Goal: Complete application form: Complete application form

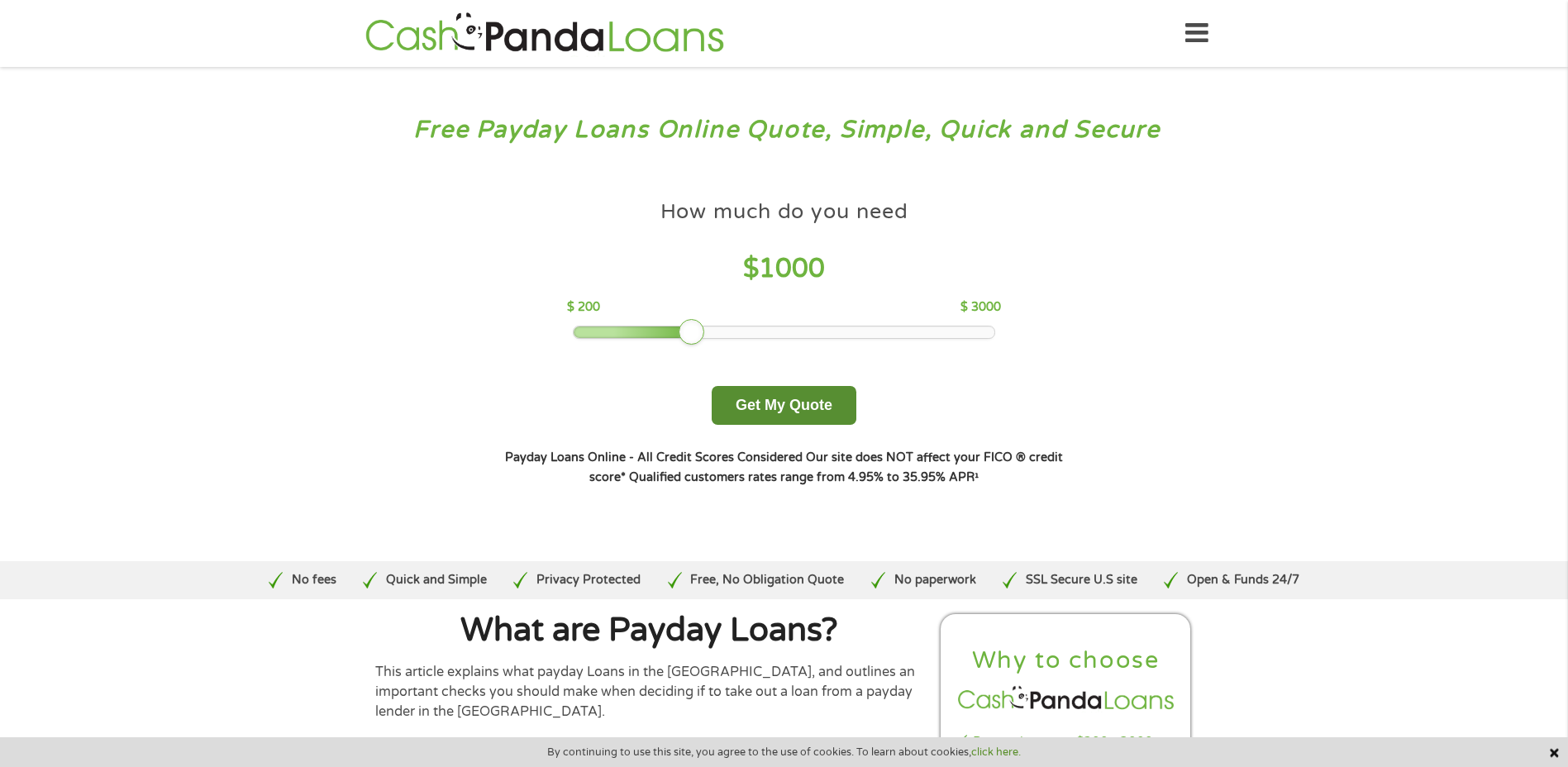
click at [803, 407] on button "Get My Quote" at bounding box center [784, 405] width 145 height 38
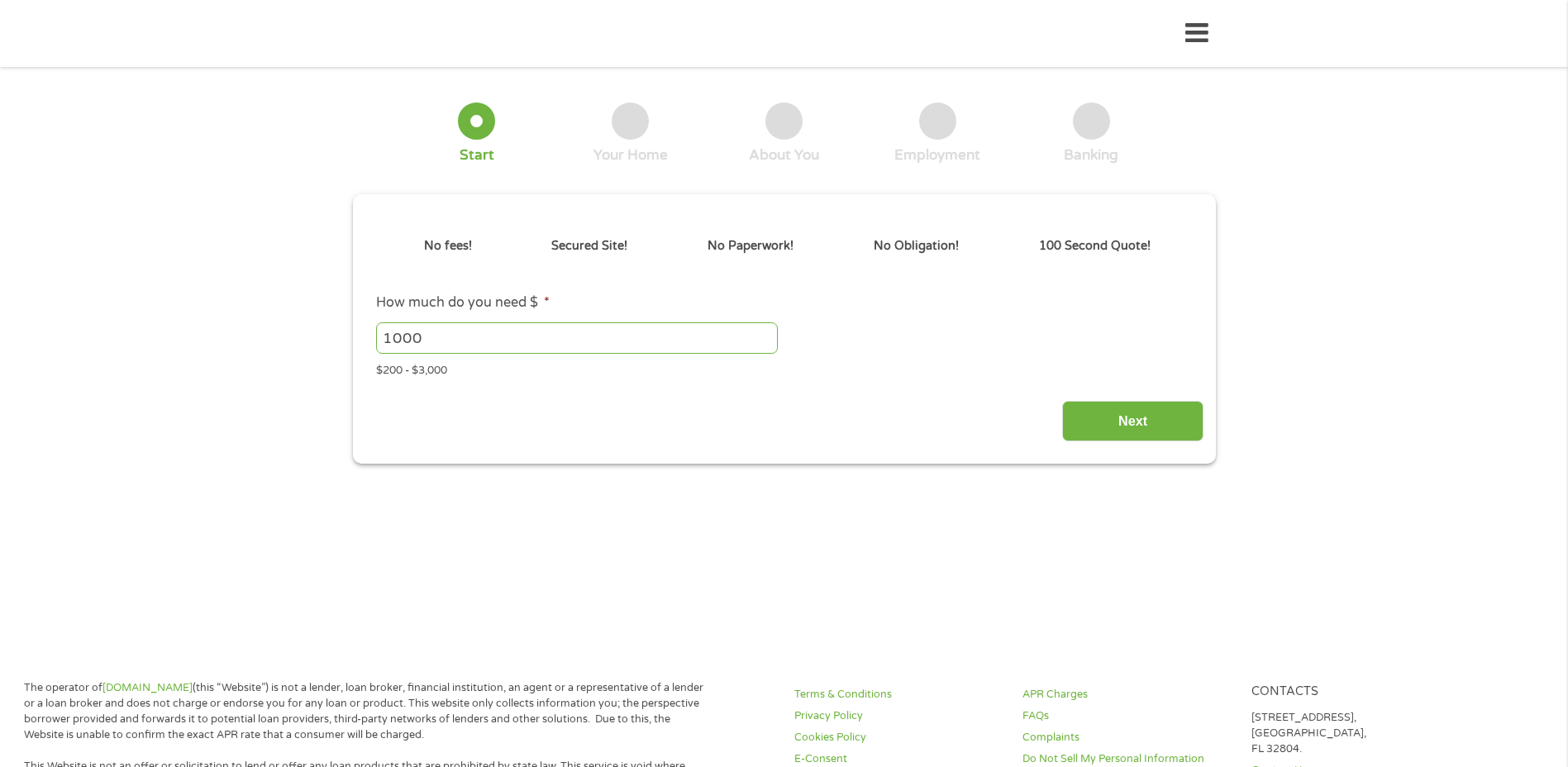
type input "CjwKCAjwxrLHBhA2EiwAu9EdM1TwspavTXz4mV6MvP2wTJ9PQ1XKKnPucDMc2UVPNnjG25_-JEM8kho…"
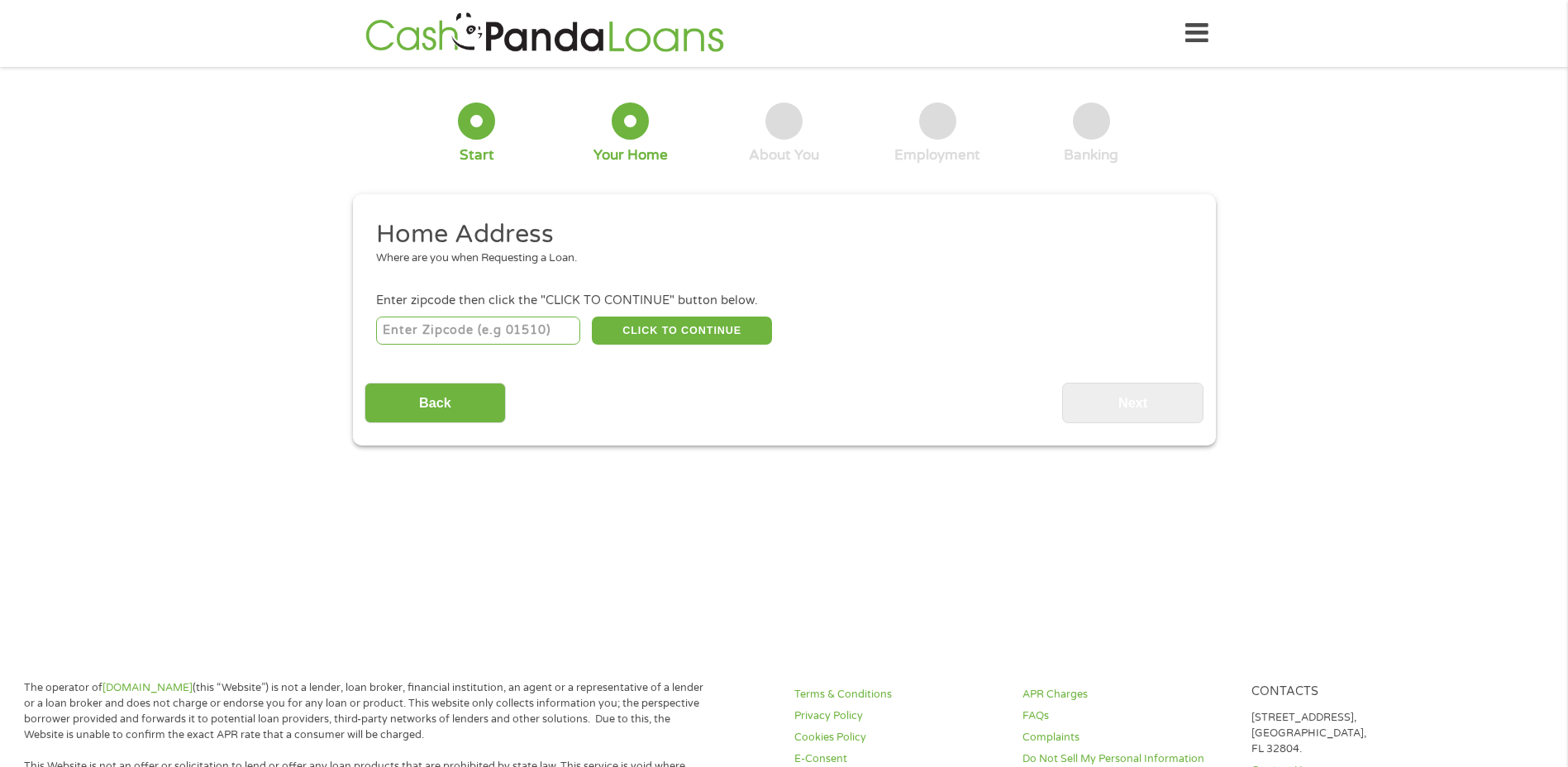
click at [461, 339] on input "number" at bounding box center [477, 330] width 204 height 28
type input "86047"
select select "[US_STATE]"
click at [643, 335] on button "CLICK TO CONTINUE" at bounding box center [682, 330] width 180 height 28
type input "86047"
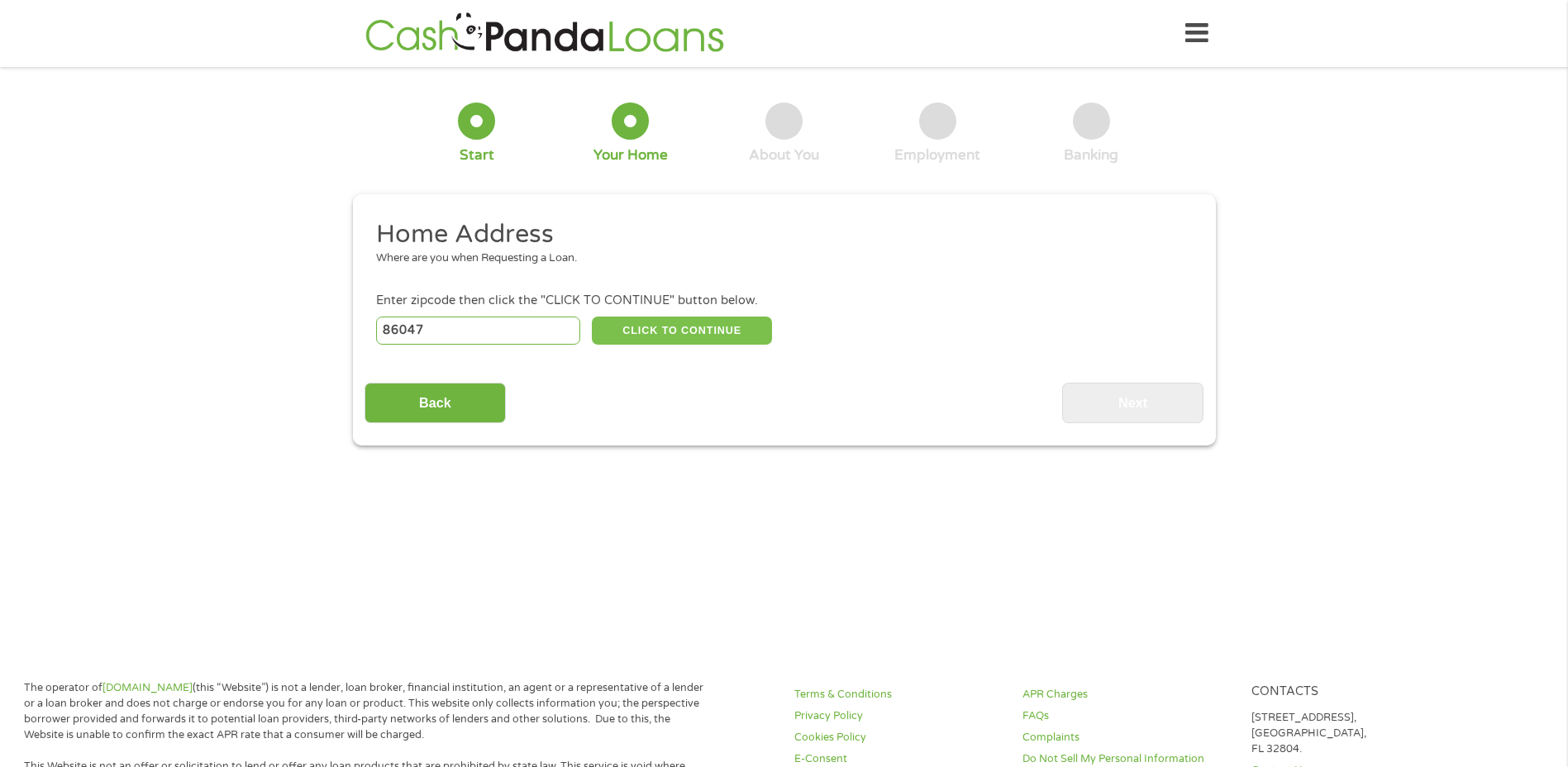
type input "[PERSON_NAME]"
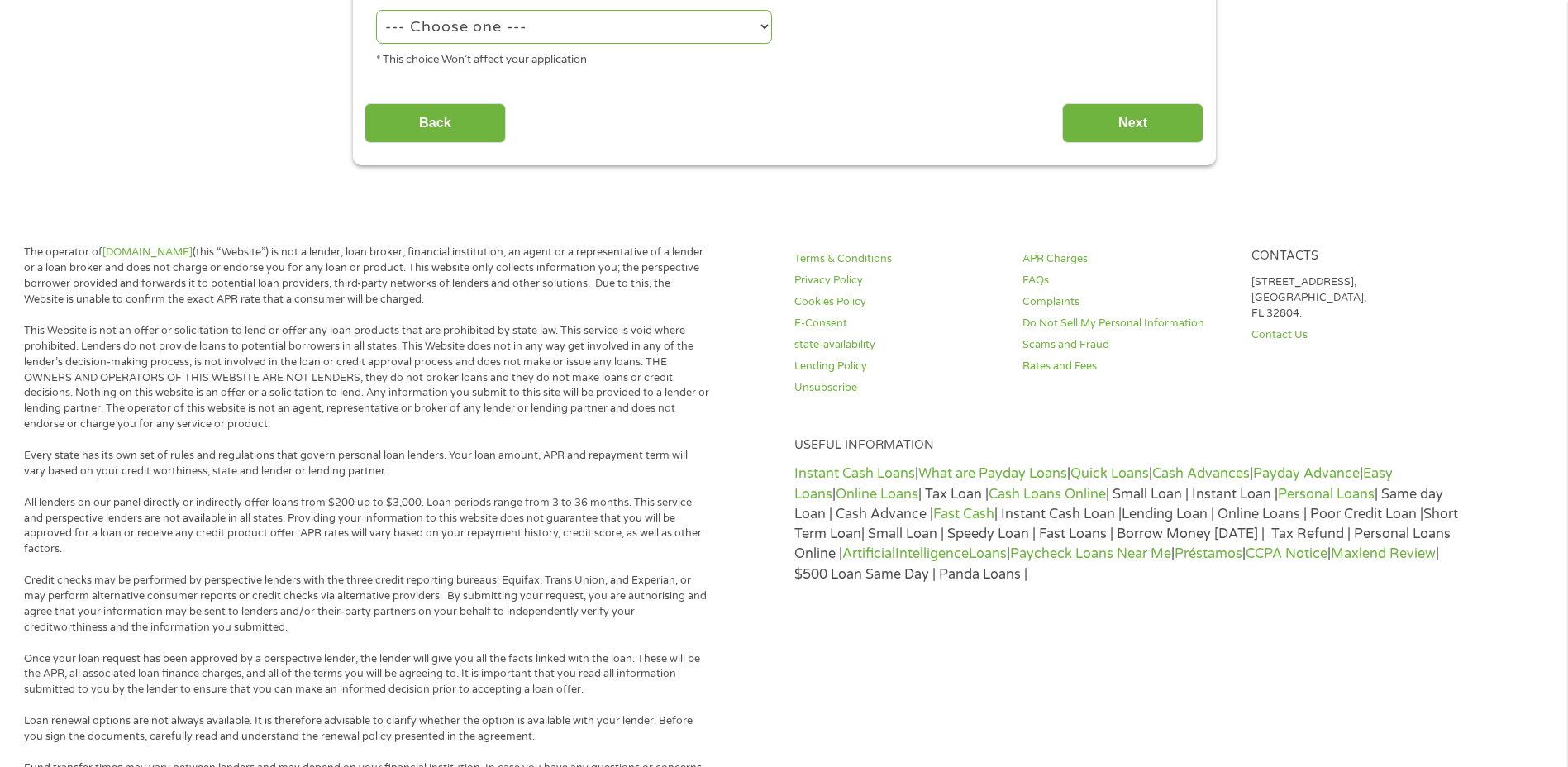
scroll to position [83, 0]
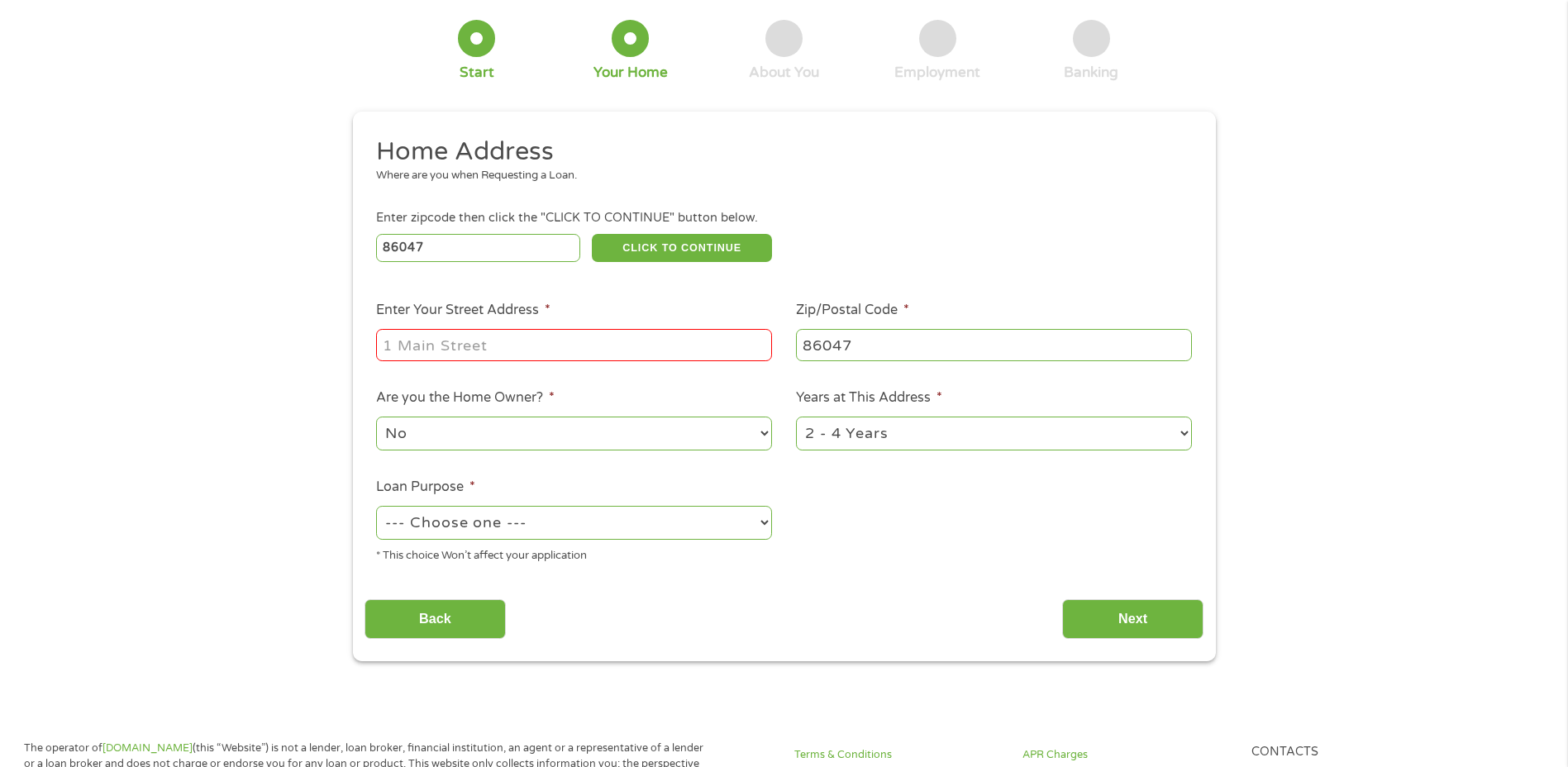
click at [495, 344] on input "Enter Your Street Address *" at bounding box center [574, 344] width 396 height 31
type input "[STREET_ADDRESS]"
type input "85929"
click at [904, 247] on div "86047 CLICK TO CONTINUE Please recheck your Zipcode, it seems to be Incorrect" at bounding box center [783, 248] width 815 height 34
click at [489, 519] on select "--- Choose one --- Pay Bills Debt Consolidation Home Improvement Major Purchase…" at bounding box center [574, 523] width 396 height 34
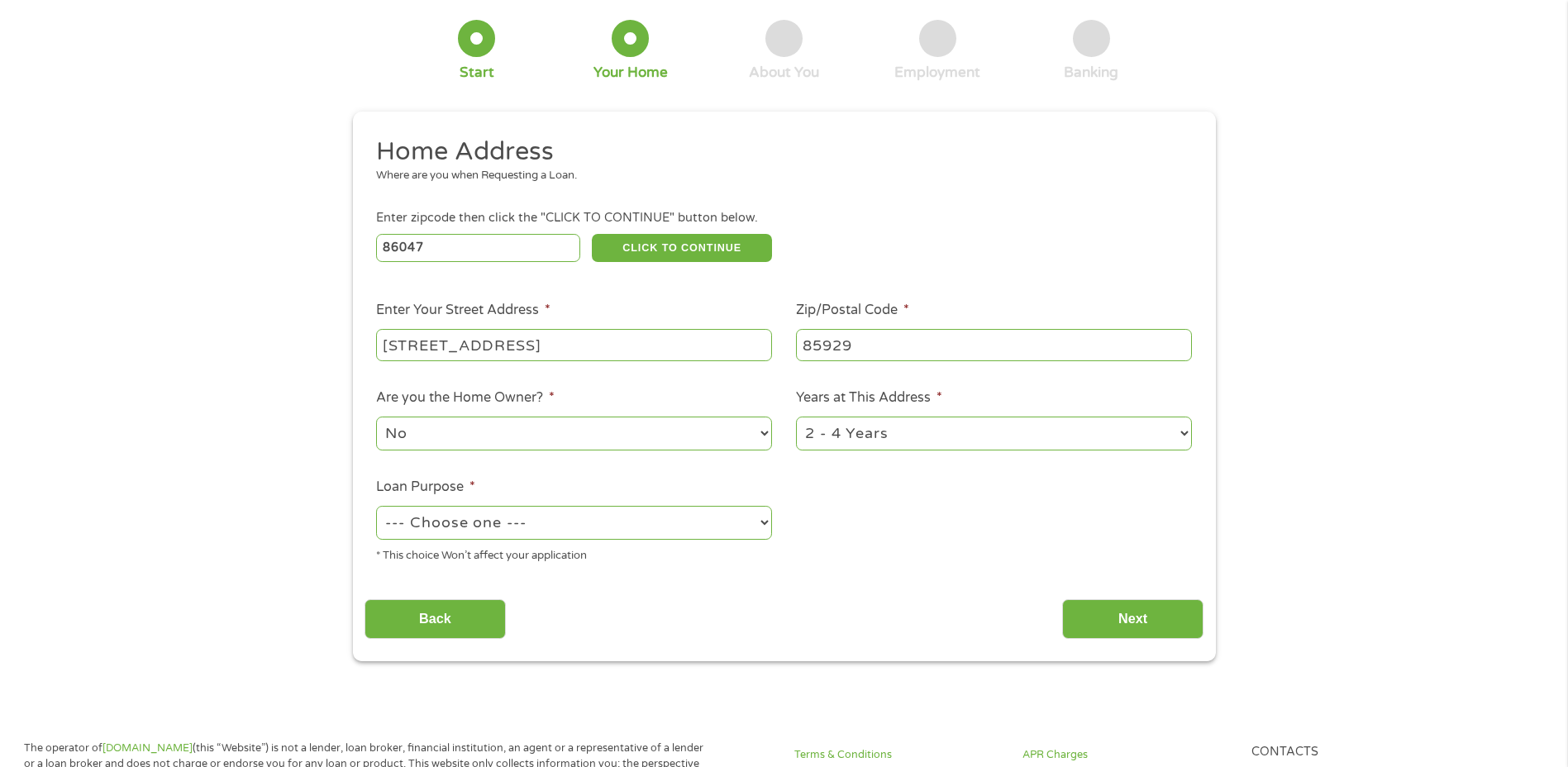
select select "paybills"
click at [376, 506] on select "--- Choose one --- Pay Bills Debt Consolidation Home Improvement Major Purchase…" at bounding box center [574, 523] width 396 height 34
click at [1180, 621] on input "Next" at bounding box center [1132, 619] width 141 height 40
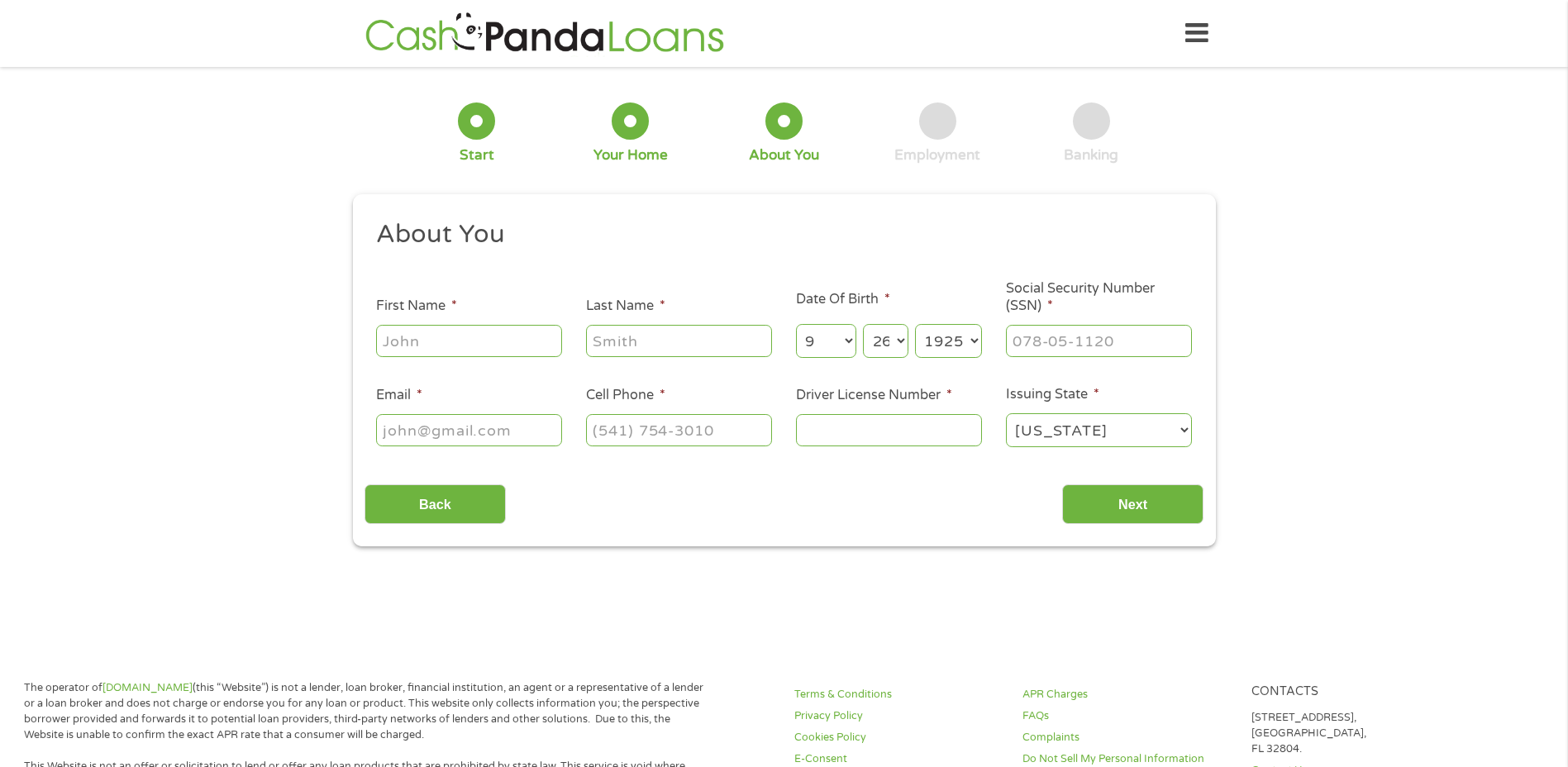
scroll to position [7, 7]
click at [386, 333] on input "First Name *" at bounding box center [469, 340] width 186 height 31
type input "Talia"
type input "[PERSON_NAME]"
type input "[EMAIL_ADDRESS][DOMAIN_NAME]"
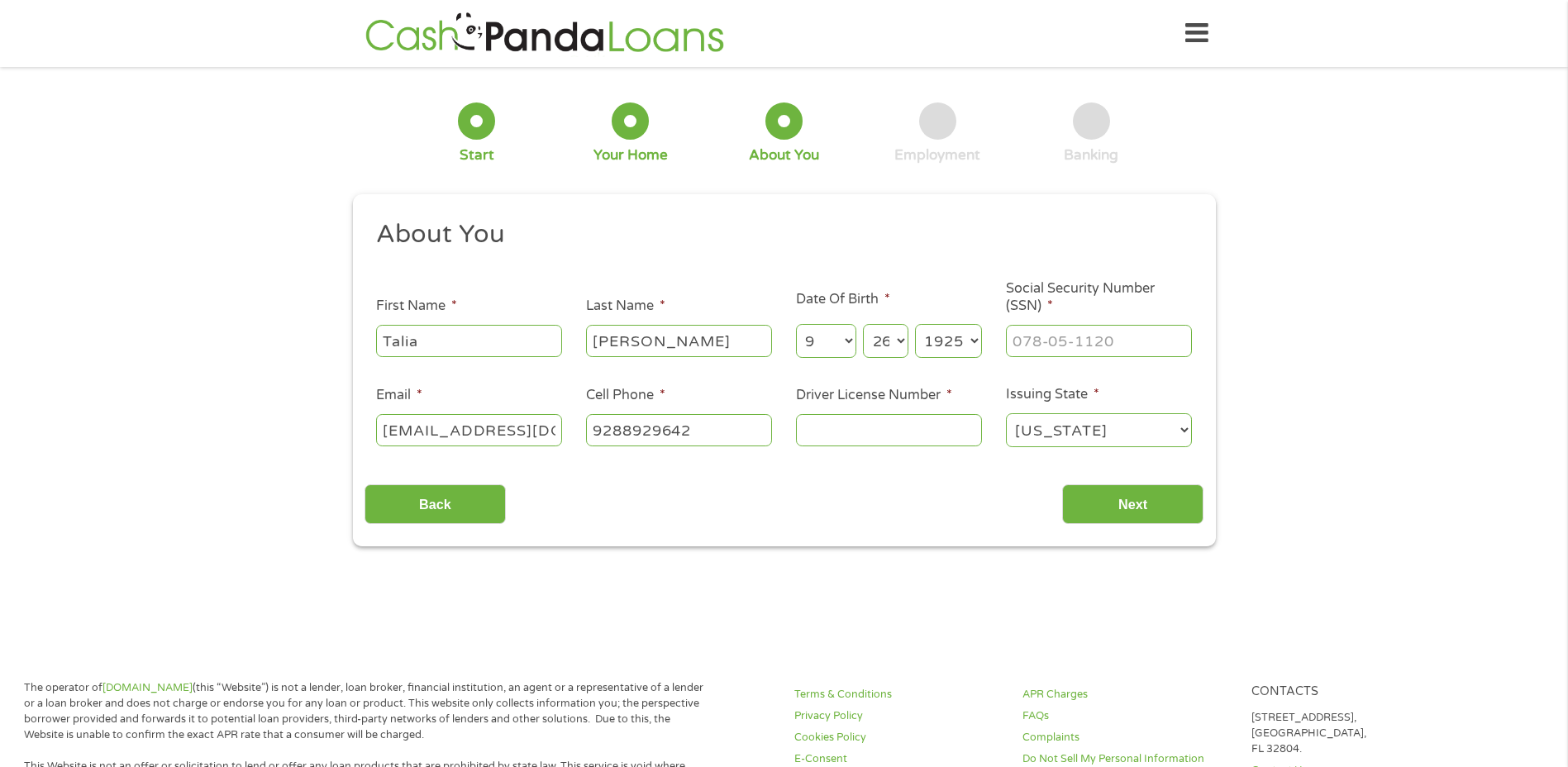
type input "[PHONE_NUMBER]"
click at [1087, 330] on input "___-__-____" at bounding box center [1099, 340] width 186 height 31
type input "601-91-2248"
click at [1263, 238] on div "1 Start 2 Your Home 3 About You 4 Employment 5 Banking 6 This field is hidden w…" at bounding box center [784, 313] width 1568 height 468
click at [947, 420] on input "Driver License Number *" at bounding box center [889, 429] width 186 height 31
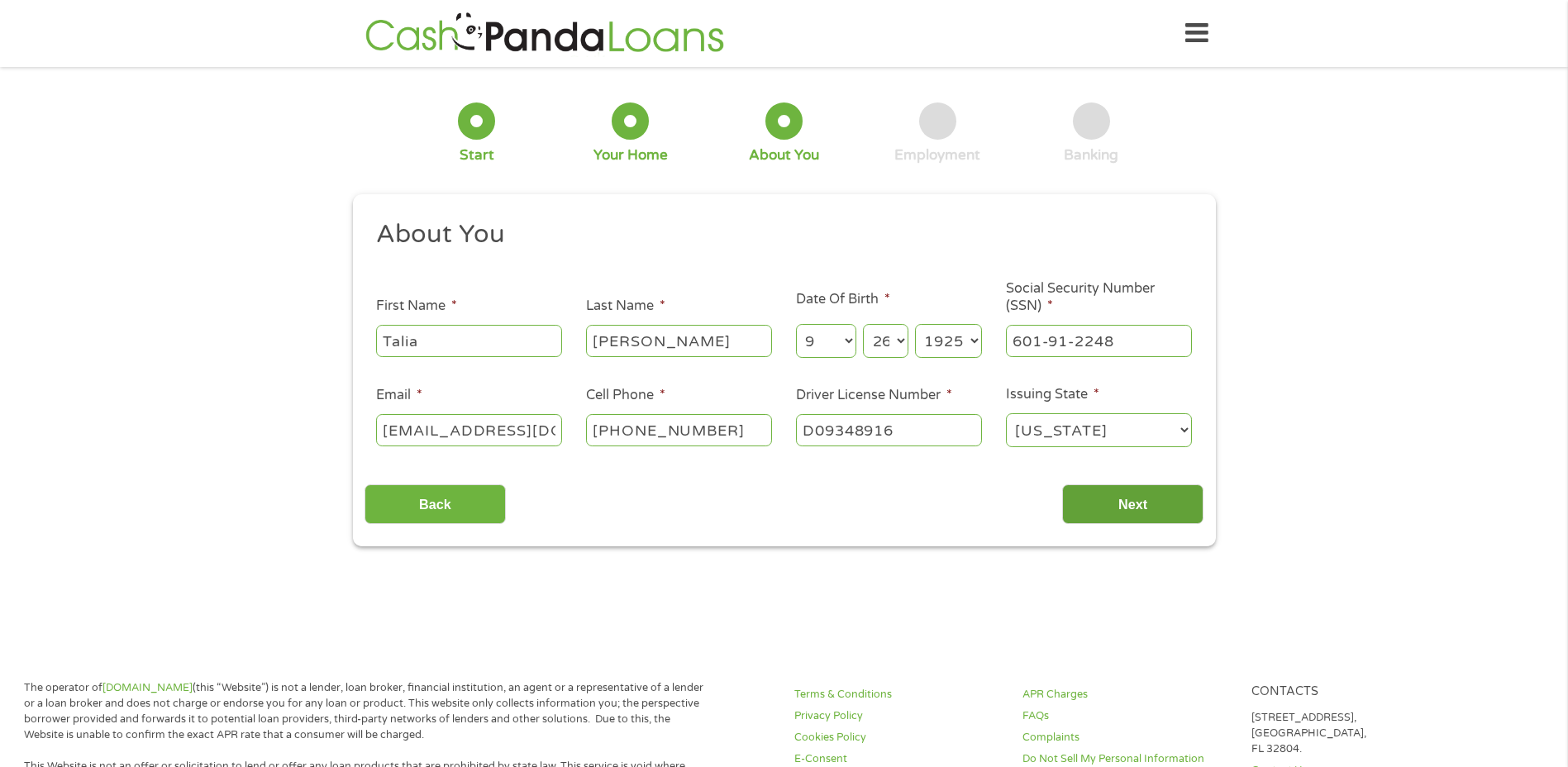
type input "D09348916"
click at [1165, 509] on input "Next" at bounding box center [1132, 504] width 141 height 40
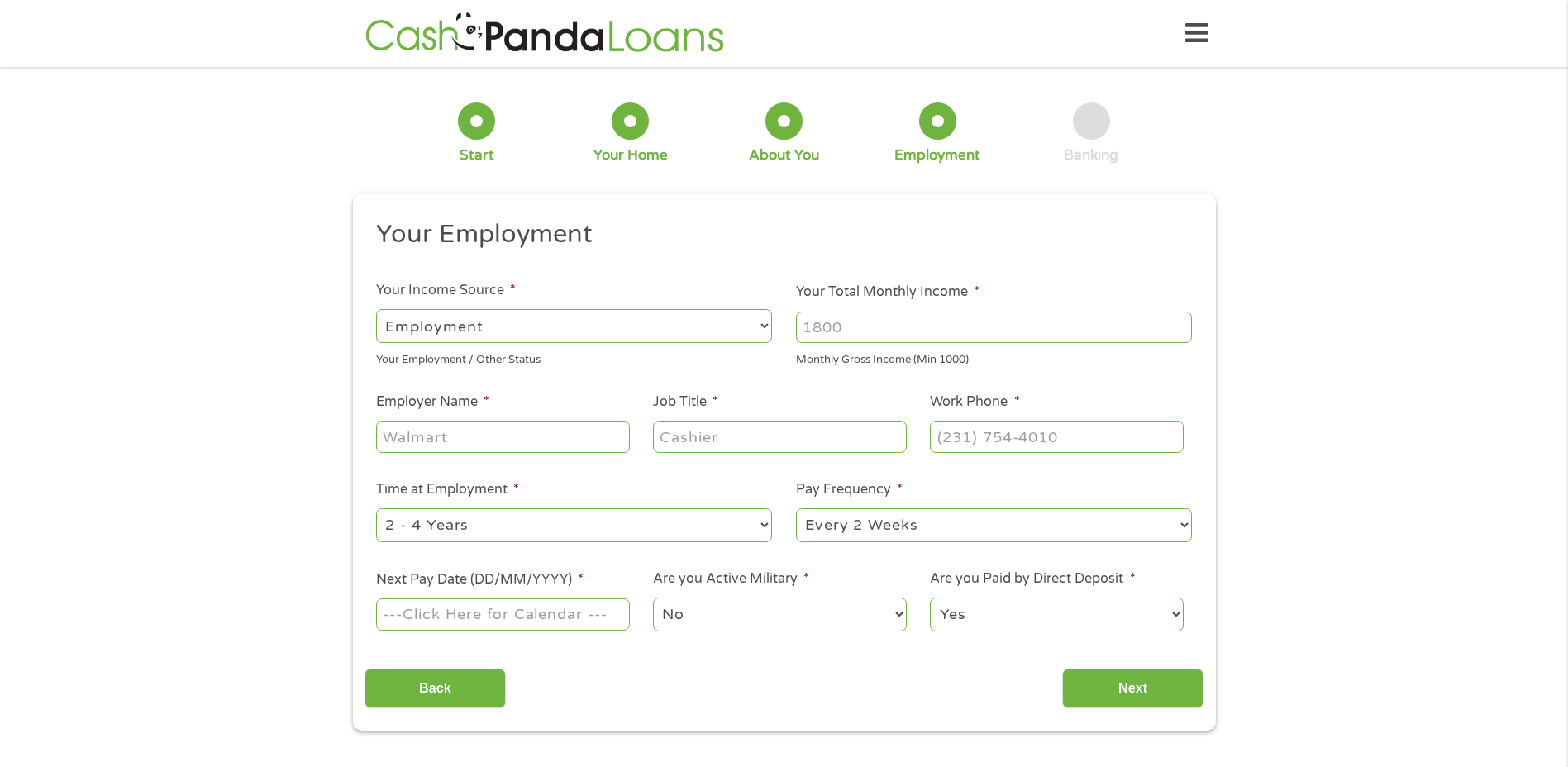
click at [863, 312] on input "Your Total Monthly Income *" at bounding box center [994, 327] width 396 height 31
type input "1000"
click at [527, 437] on input "Employer Name *" at bounding box center [501, 436] width 253 height 31
type input "american vision partners"
type input "optician"
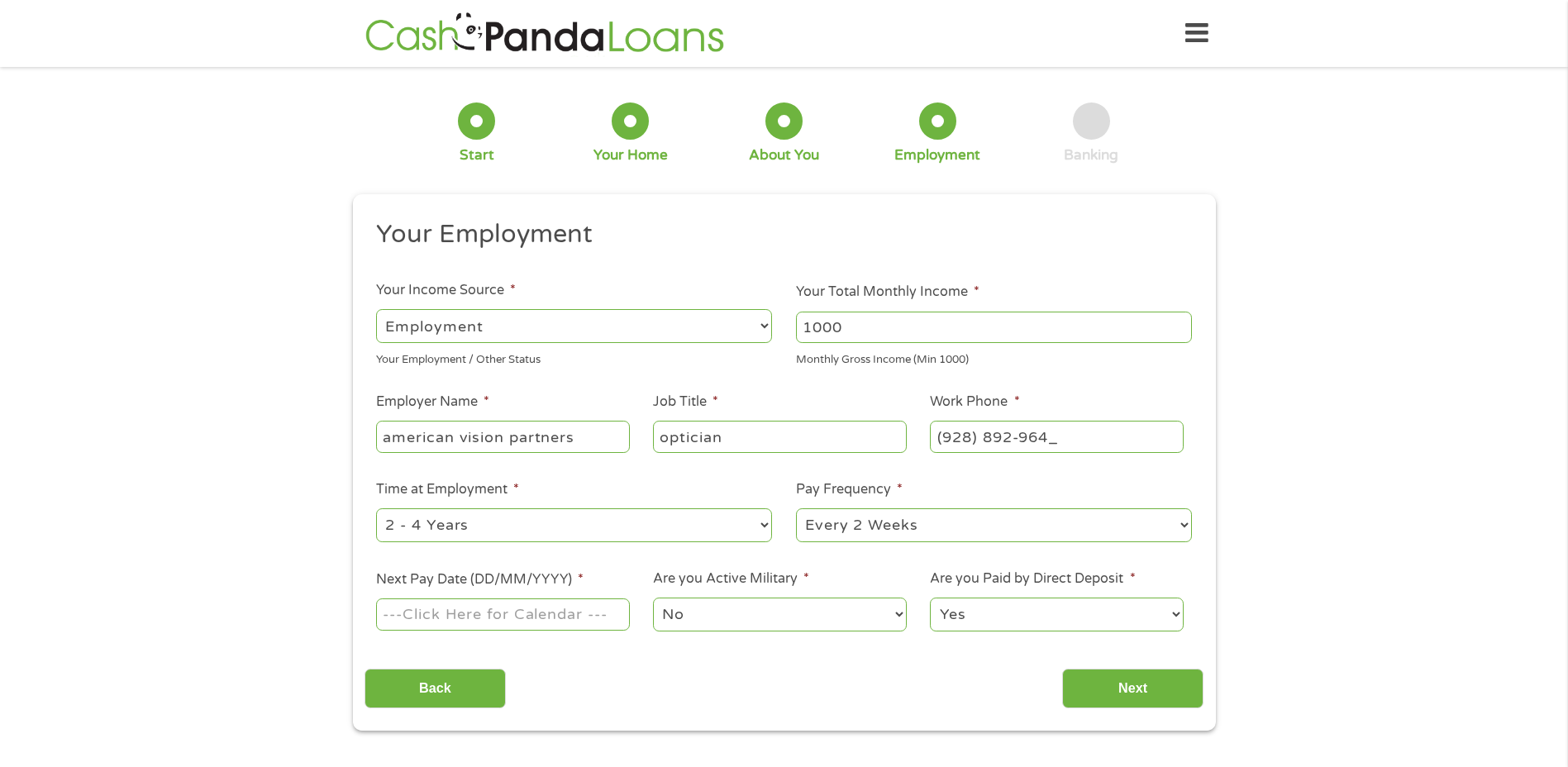
type input "[PHONE_NUMBER]"
click at [470, 614] on input "Next Pay Date (DD/MM/YYYY) *" at bounding box center [501, 613] width 253 height 31
type input "[DATE]"
click at [1152, 683] on input "Next" at bounding box center [1132, 688] width 141 height 40
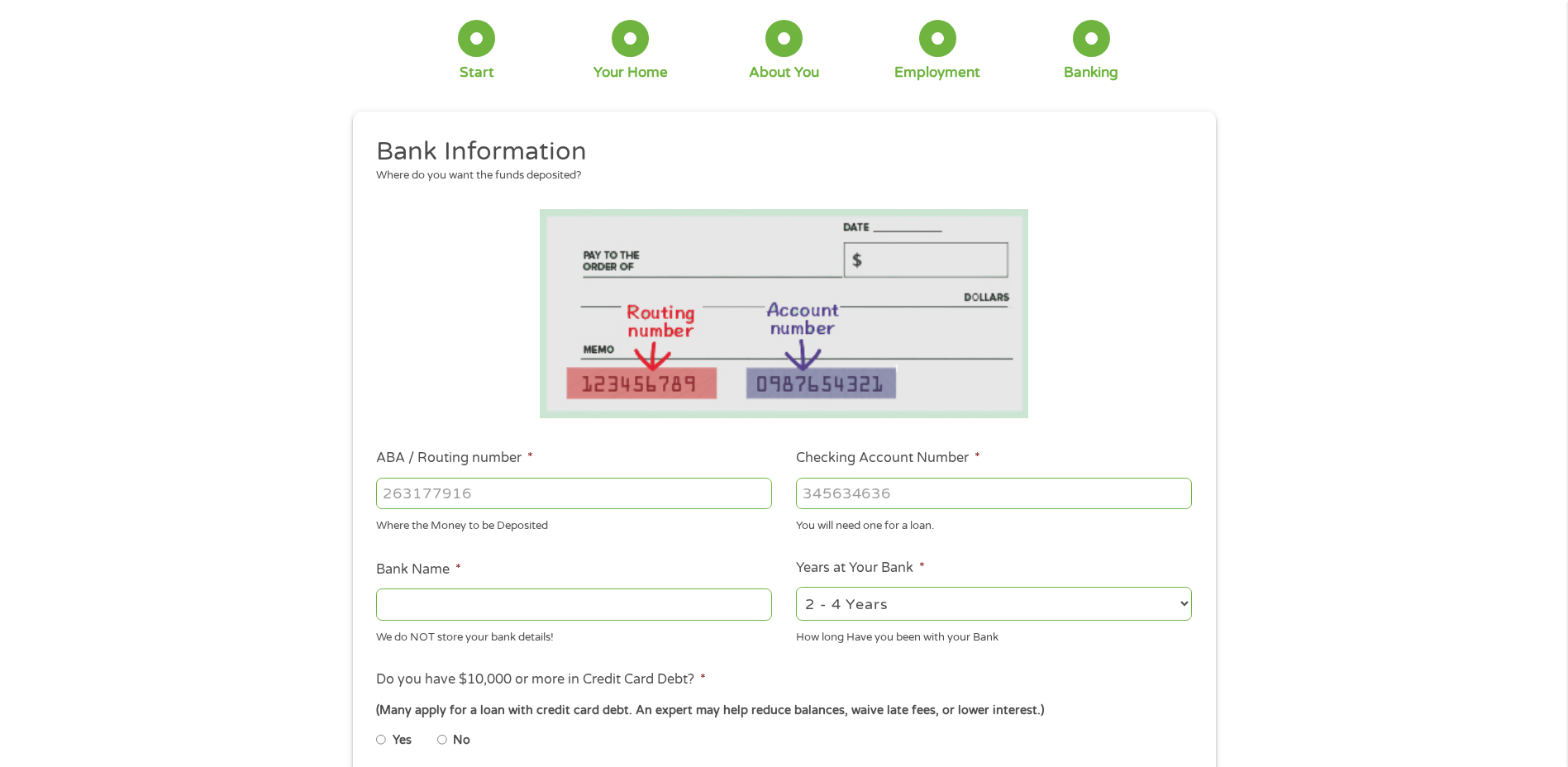
scroll to position [248, 0]
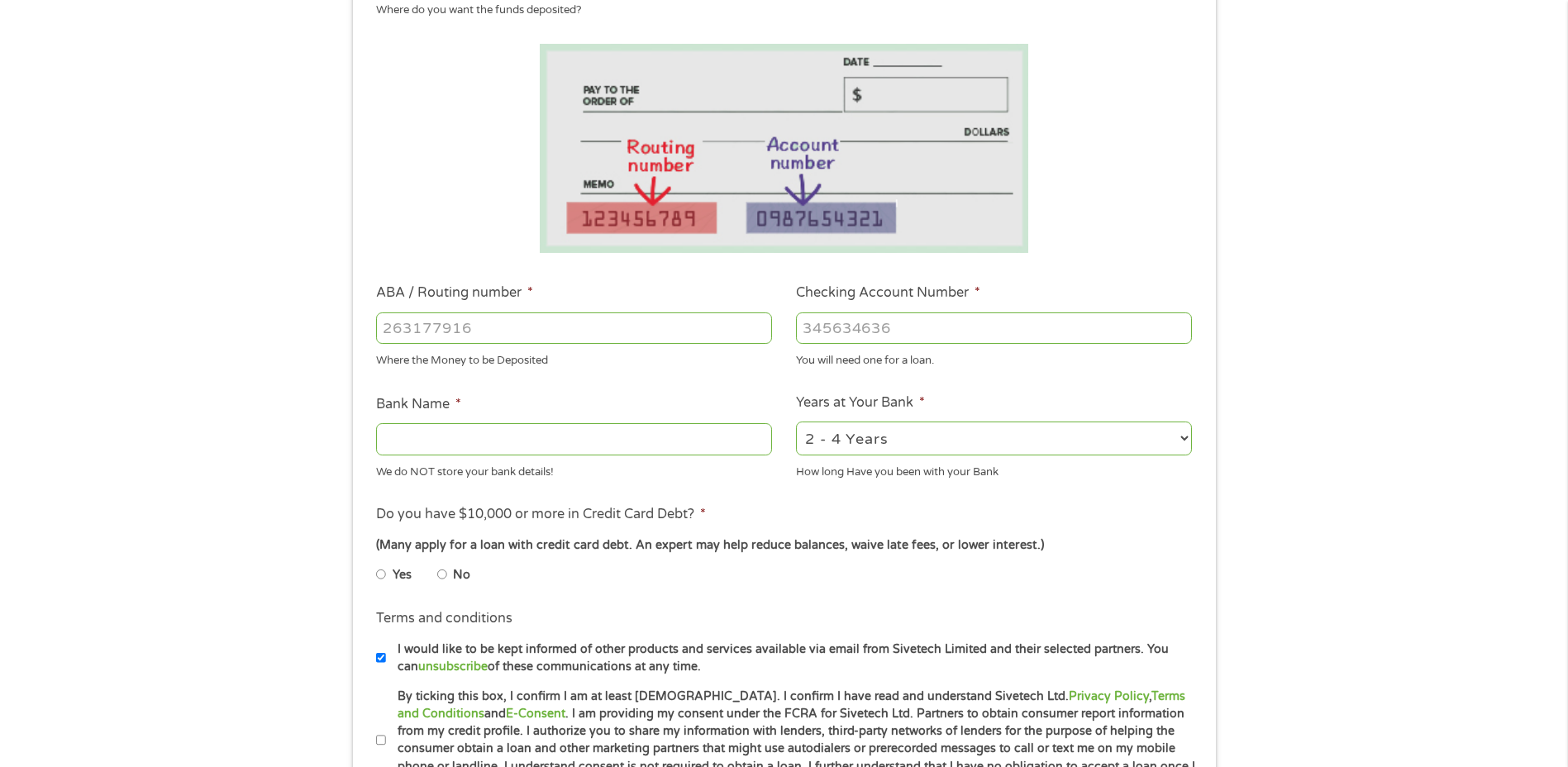
click at [476, 326] on input "ABA / Routing number *" at bounding box center [574, 328] width 396 height 31
type input "122105278"
type input "[PERSON_NAME] FARGO BANK NA [US_STATE]"
type input "5611067124"
drag, startPoint x: 1439, startPoint y: 286, endPoint x: 1434, endPoint y: 307, distance: 21.6
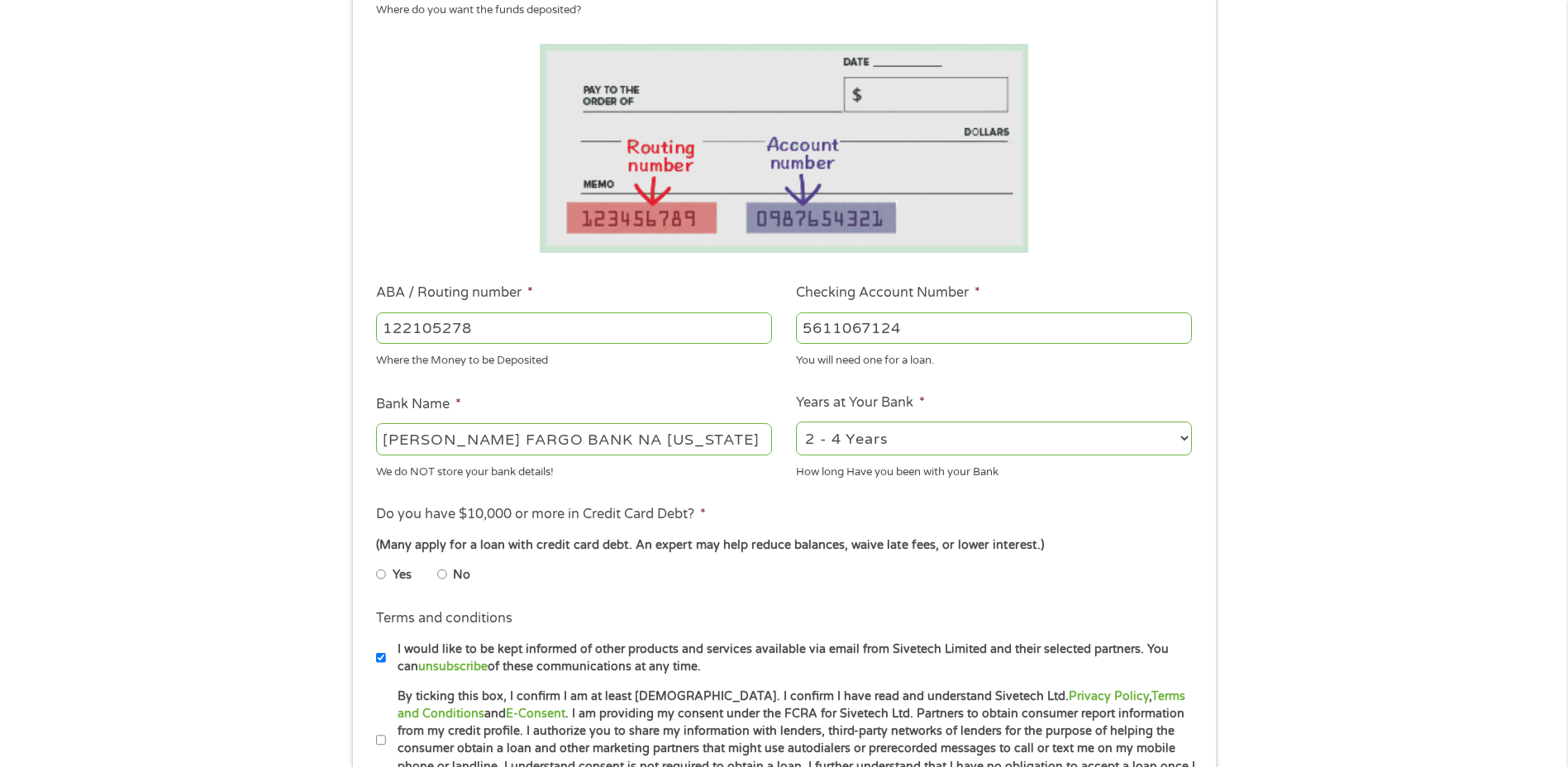
click at [1440, 288] on div "1 Start 2 Your Home 3 About You 4 Employment 5 Banking 6 This field is hidden w…" at bounding box center [784, 355] width 1568 height 1048
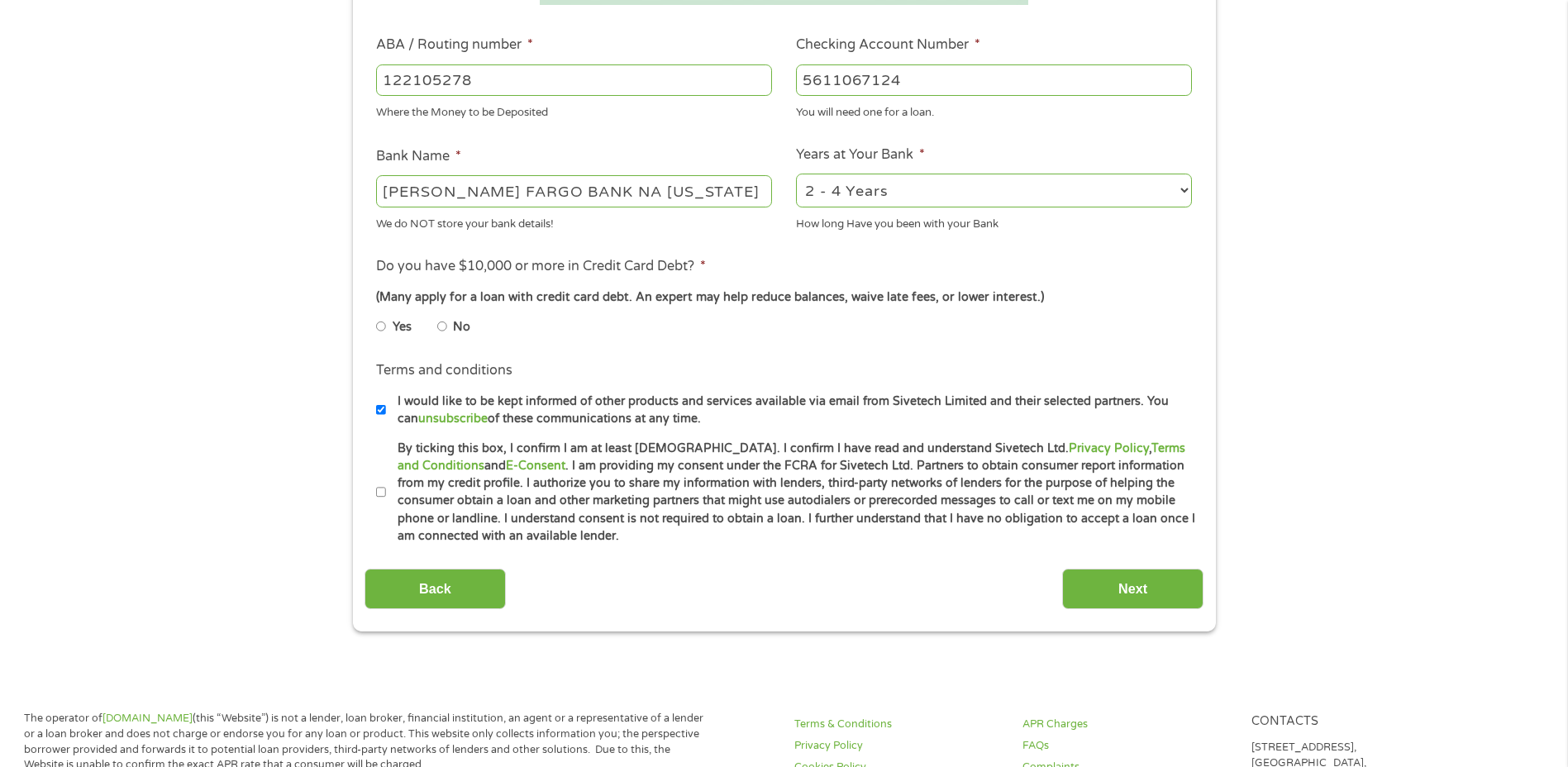
click at [441, 325] on input "No" at bounding box center [442, 327] width 10 height 26
radio input "true"
click at [377, 492] on input "By ticking this box, I confirm I am at least [DEMOGRAPHIC_DATA]. I confirm I ha…" at bounding box center [380, 492] width 10 height 26
checkbox input "true"
click at [1124, 575] on input "Next" at bounding box center [1132, 589] width 141 height 40
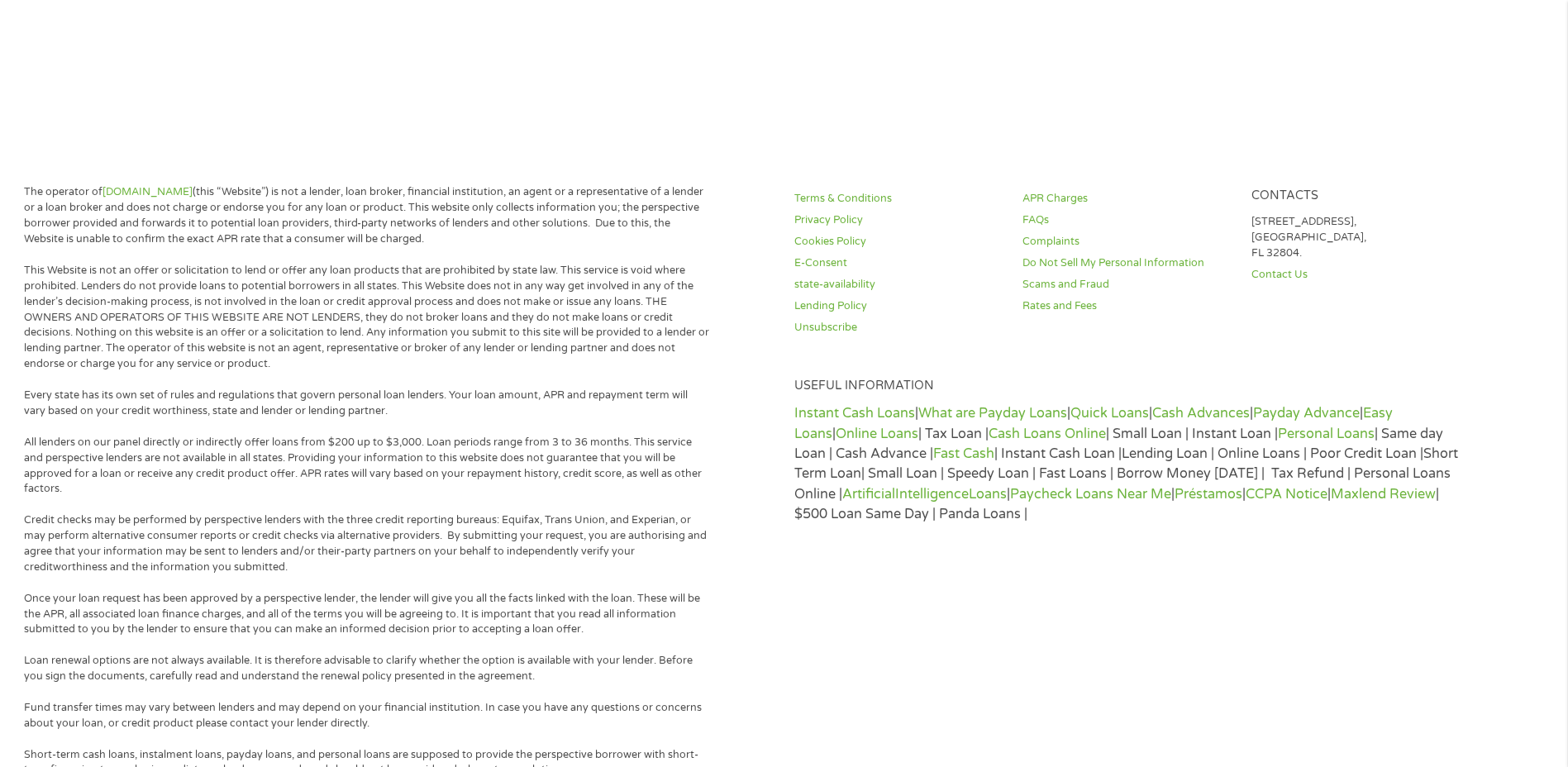
scroll to position [0, 0]
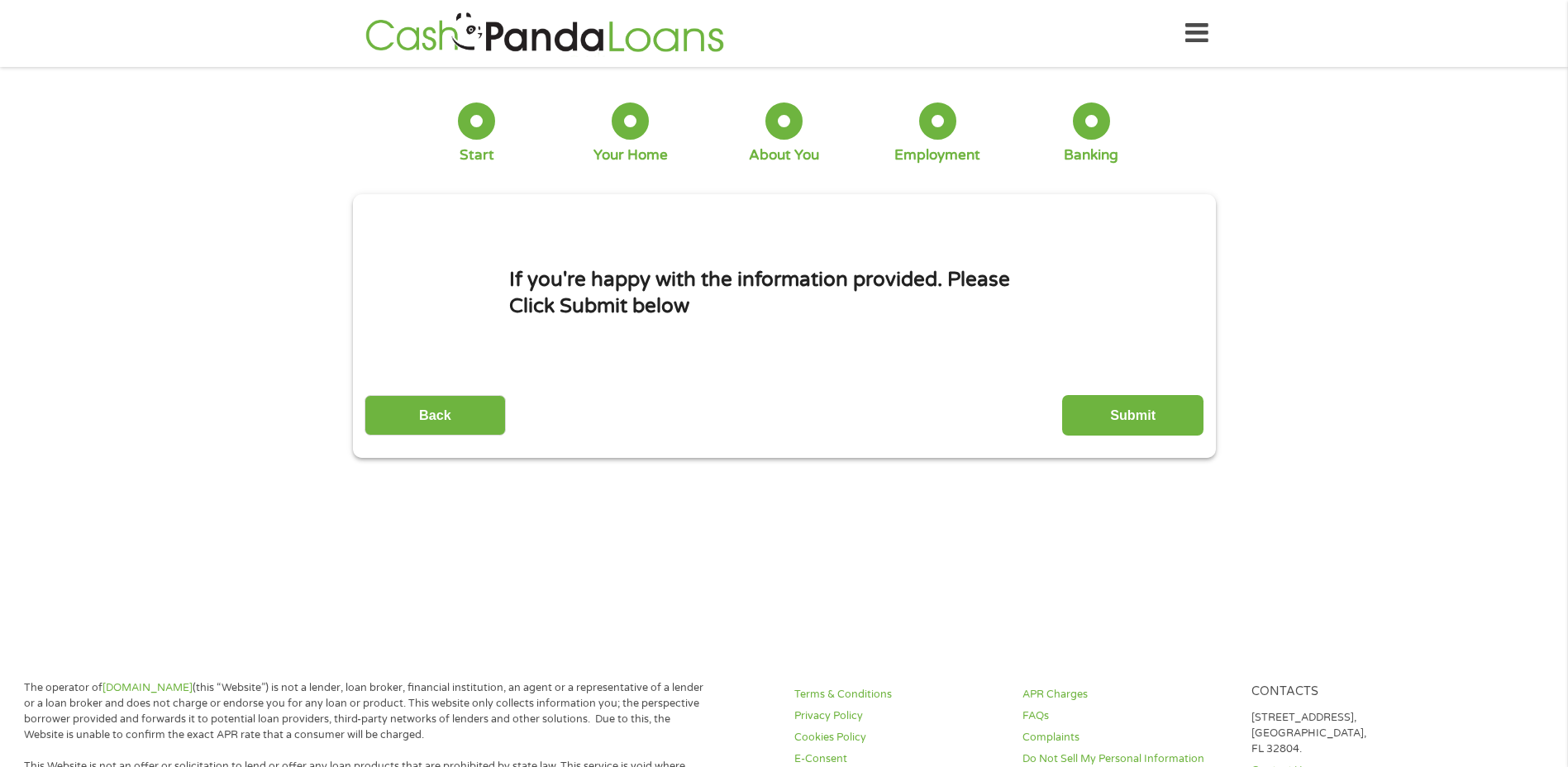
click at [1138, 413] on input "Submit" at bounding box center [1132, 415] width 141 height 40
